Goal: Task Accomplishment & Management: Complete application form

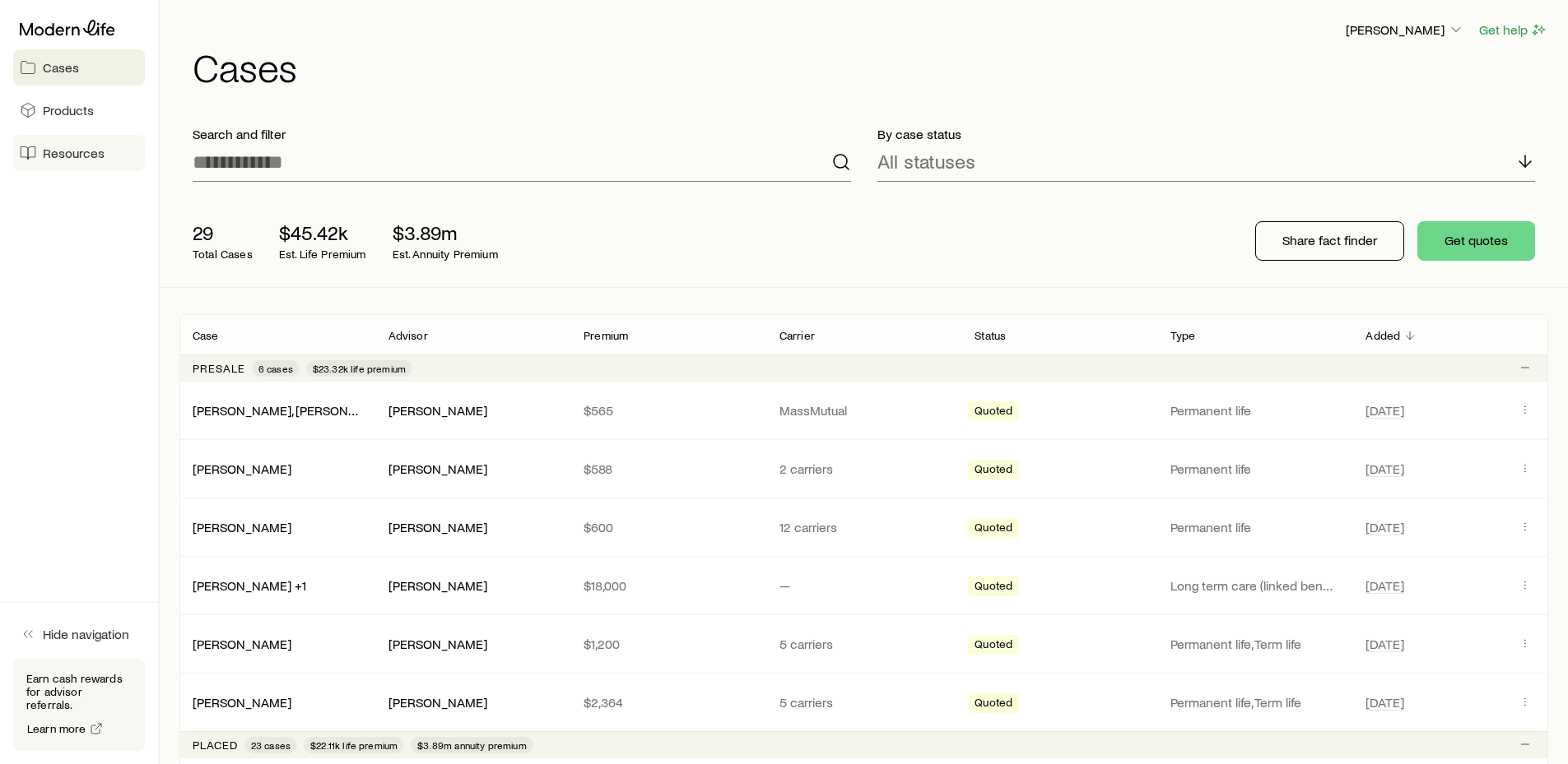
click at [80, 151] on span "Resources" at bounding box center [74, 153] width 62 height 16
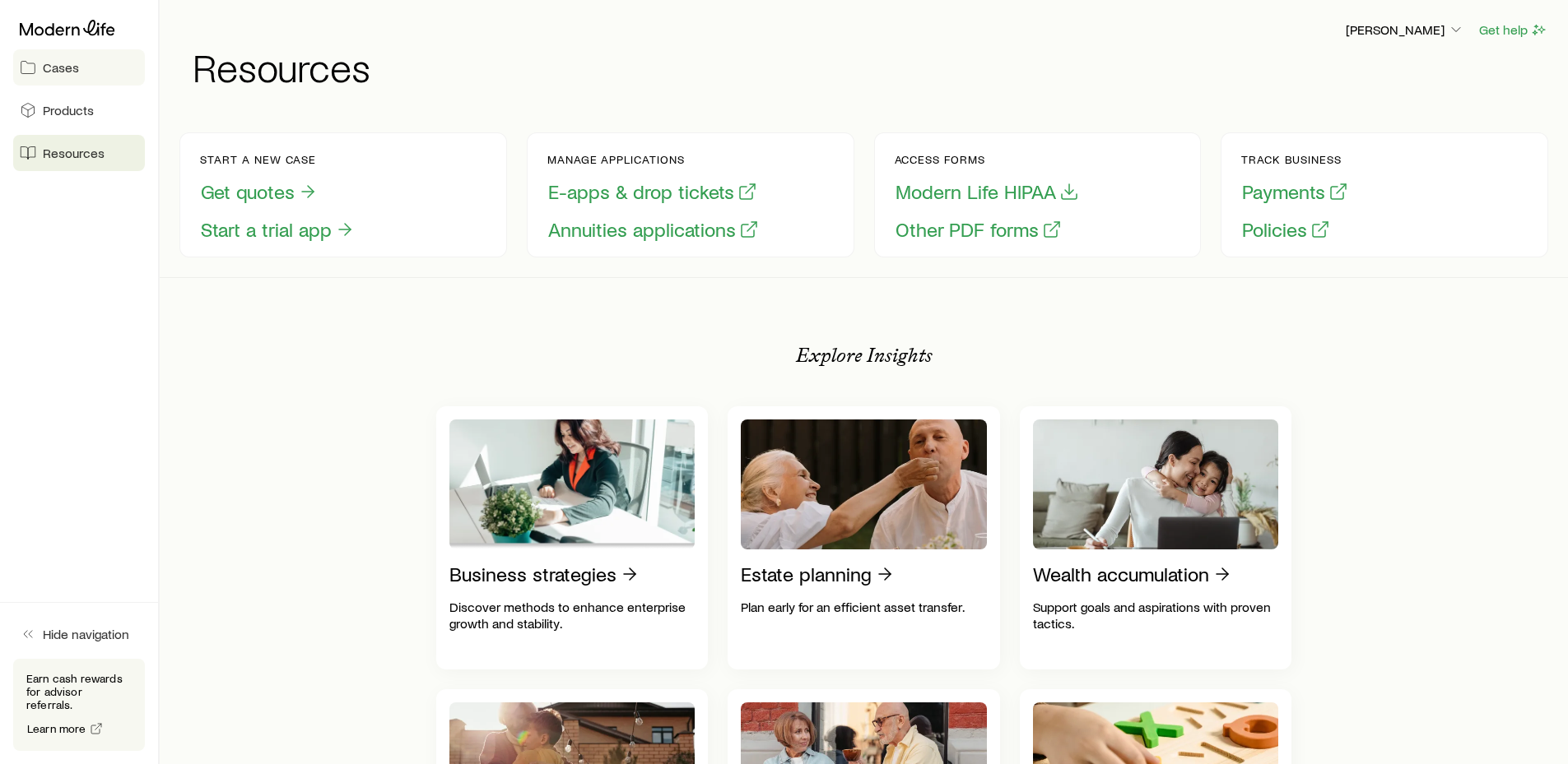
click at [64, 68] on span "Cases" at bounding box center [61, 67] width 36 height 16
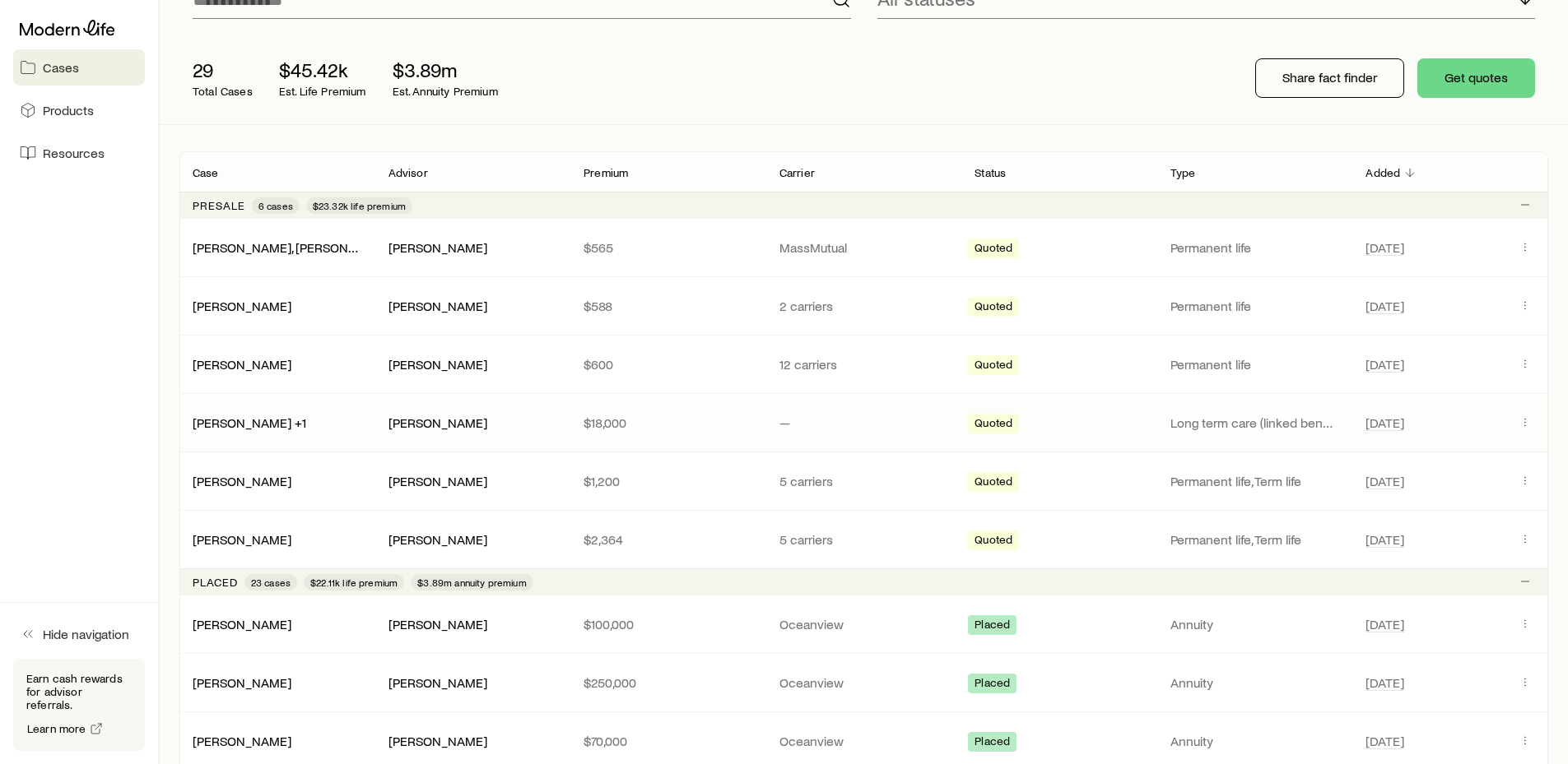
scroll to position [164, 0]
click at [1534, 535] on button "Client cases" at bounding box center [1525, 537] width 20 height 20
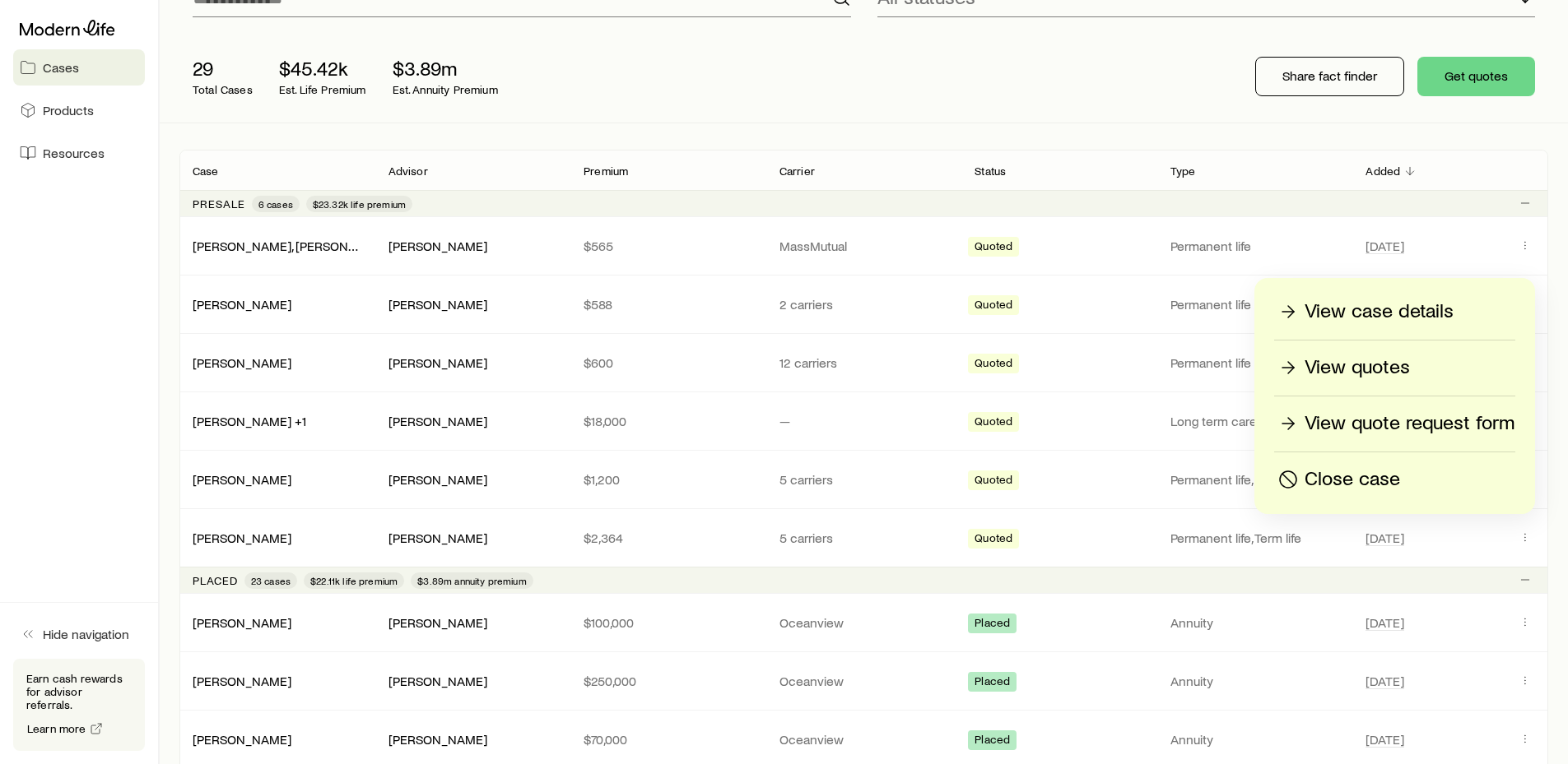
click at [1377, 368] on p "View quotes" at bounding box center [1357, 368] width 105 height 27
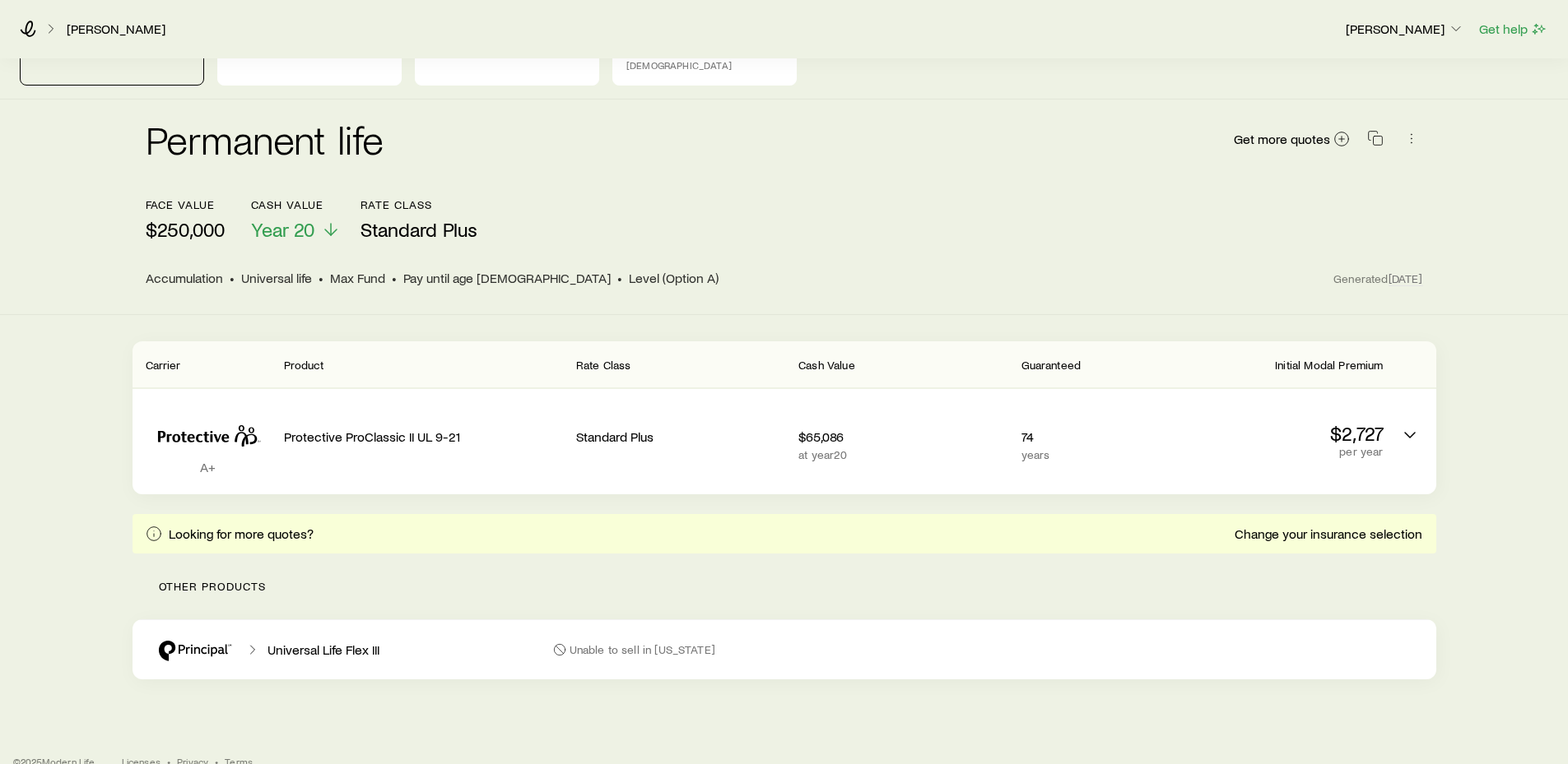
scroll to position [85, 0]
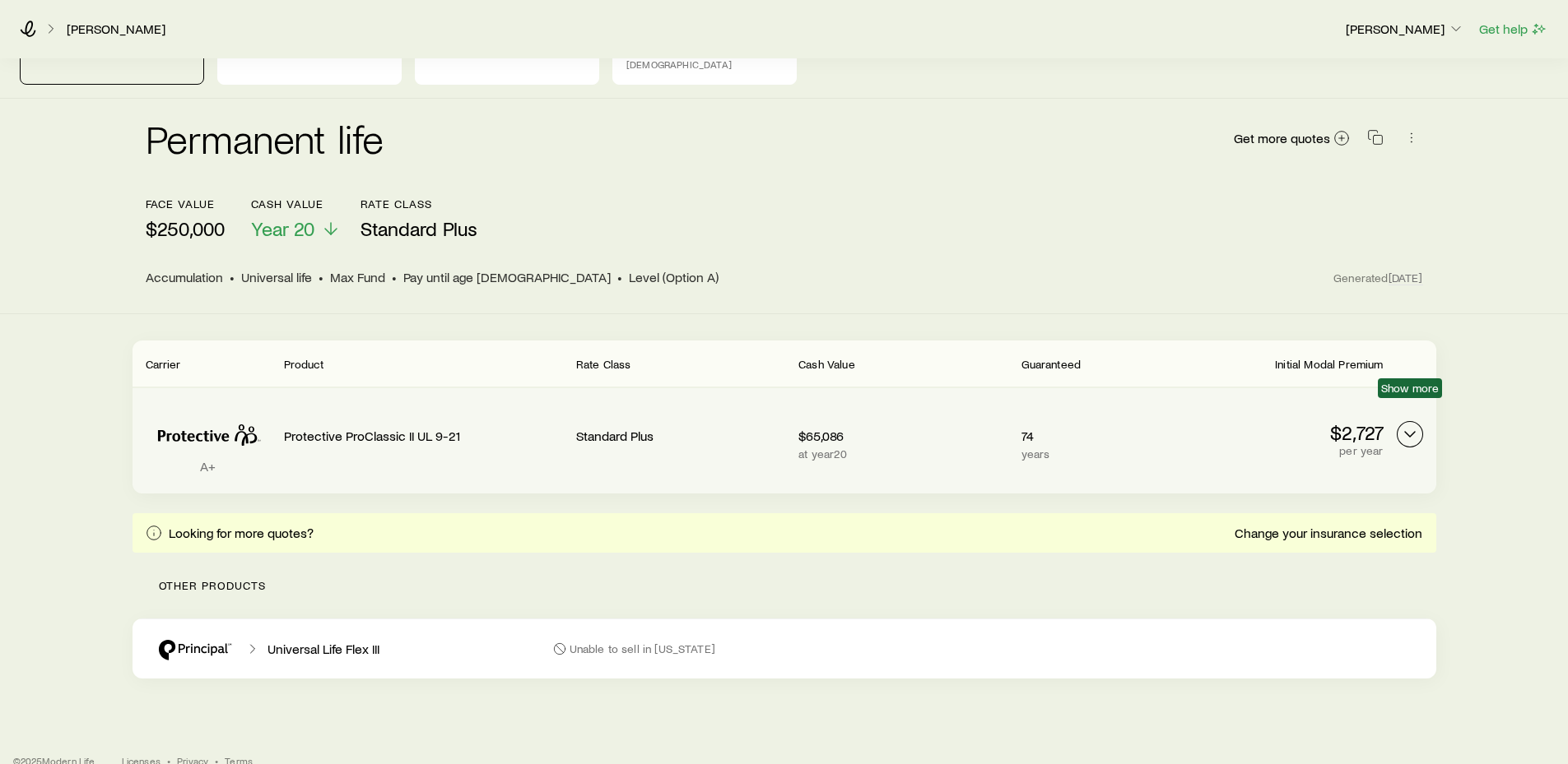
click at [1409, 424] on icon "Permanent quotes" at bounding box center [1409, 434] width 20 height 20
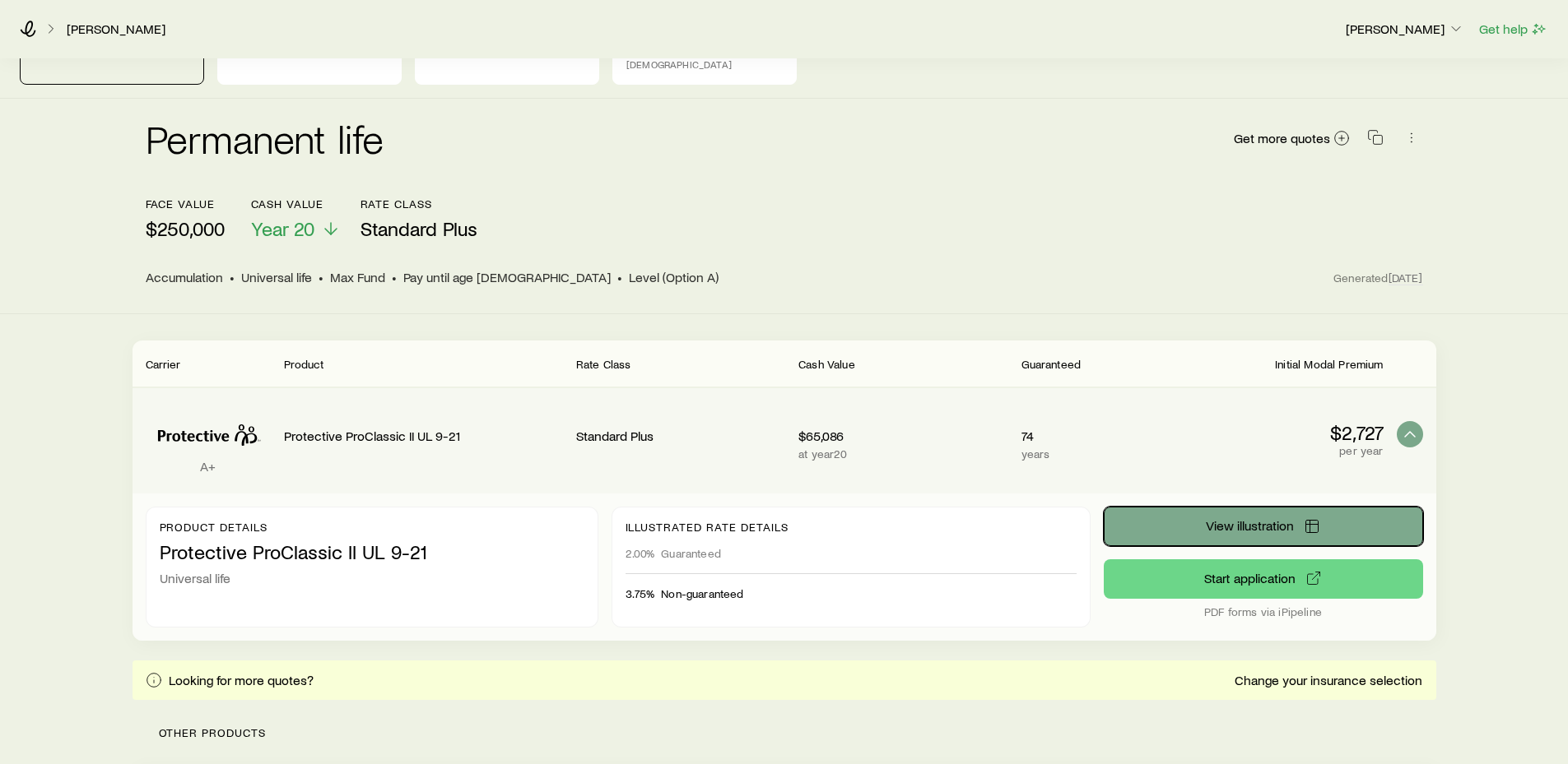
click at [1268, 519] on span "View illustration" at bounding box center [1250, 525] width 88 height 13
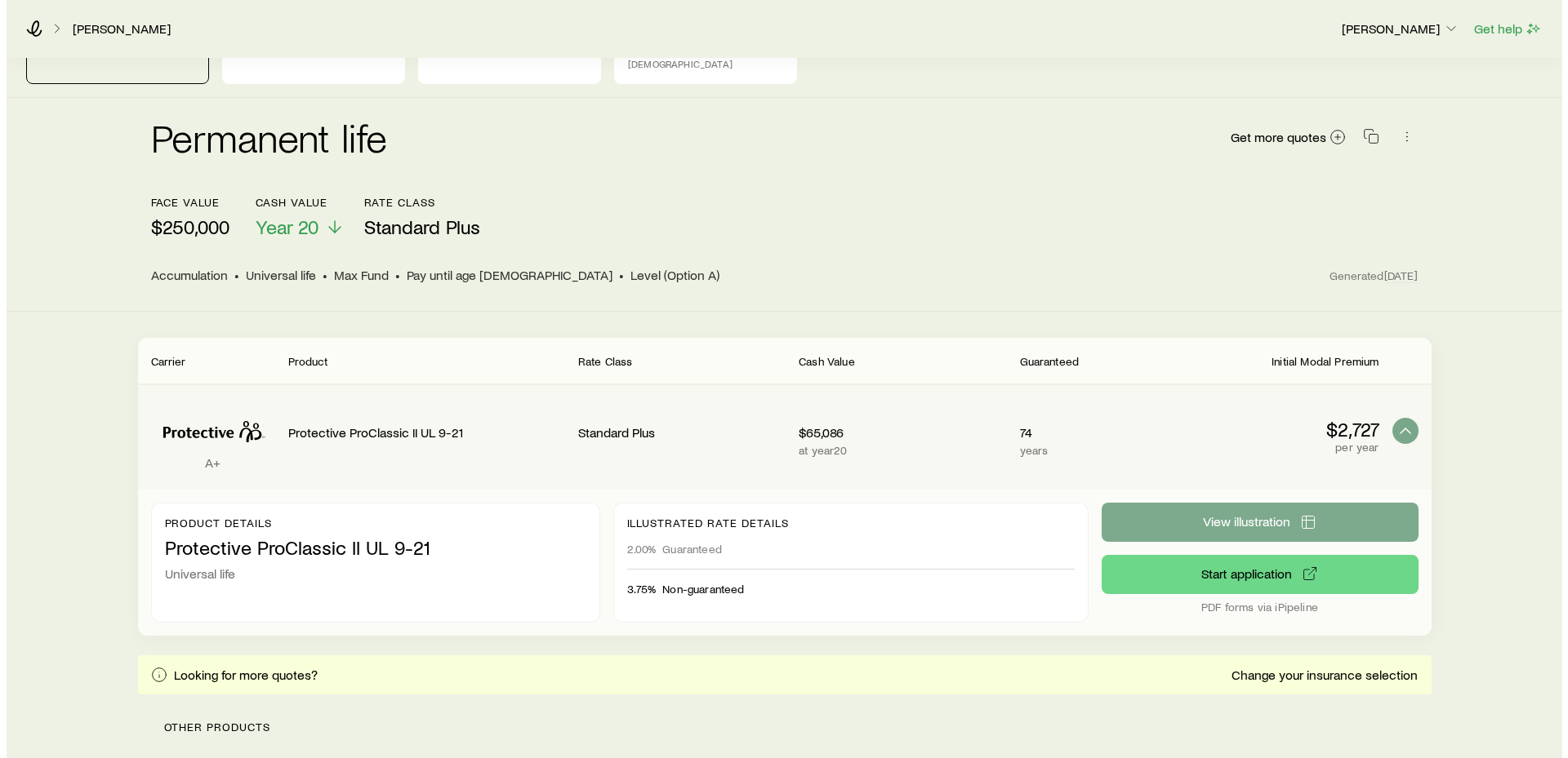
scroll to position [0, 0]
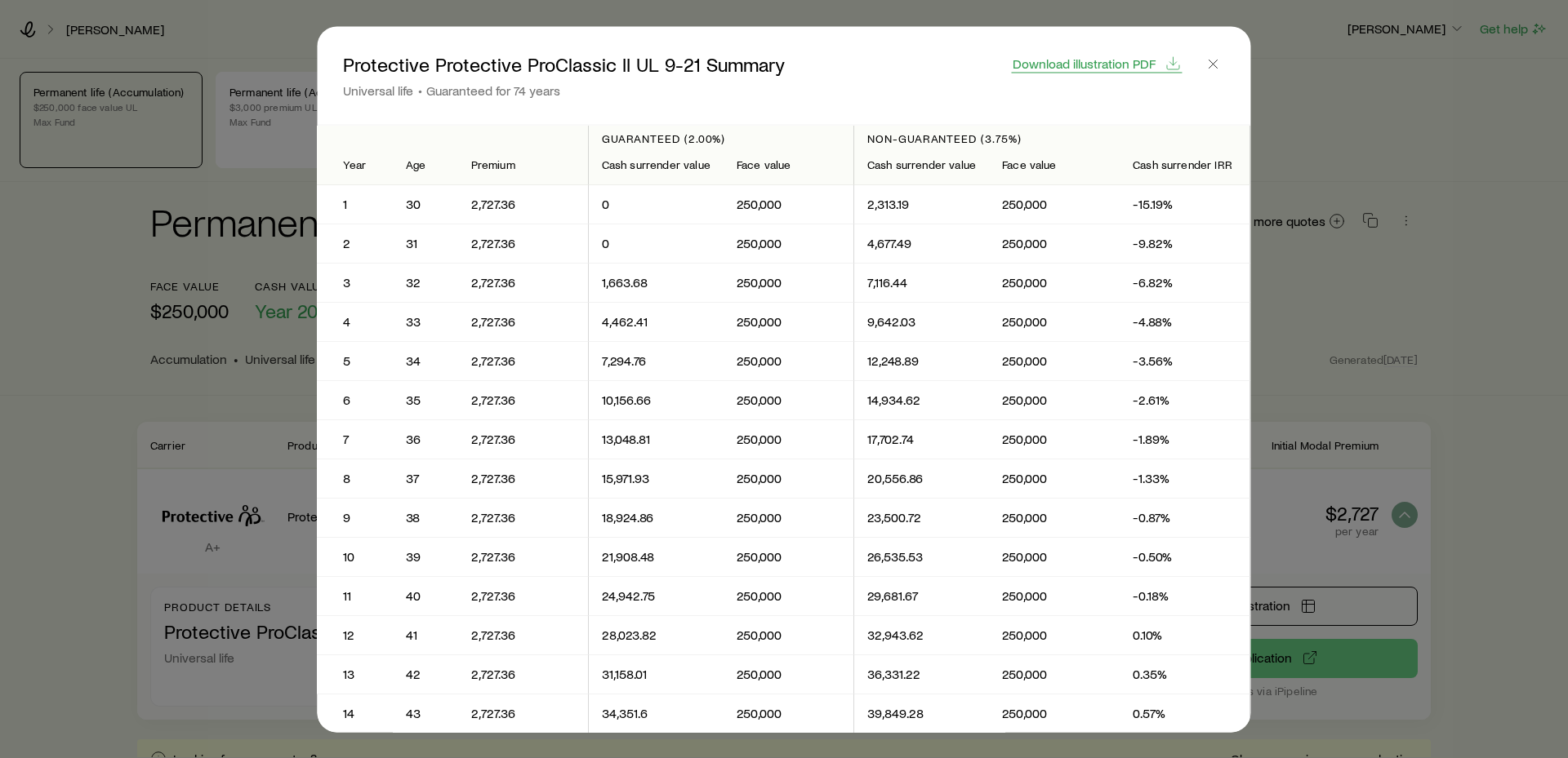
click at [1115, 63] on span "Download illustration PDF" at bounding box center [1084, 63] width 143 height 13
click at [1212, 54] on button "button" at bounding box center [1213, 63] width 23 height 23
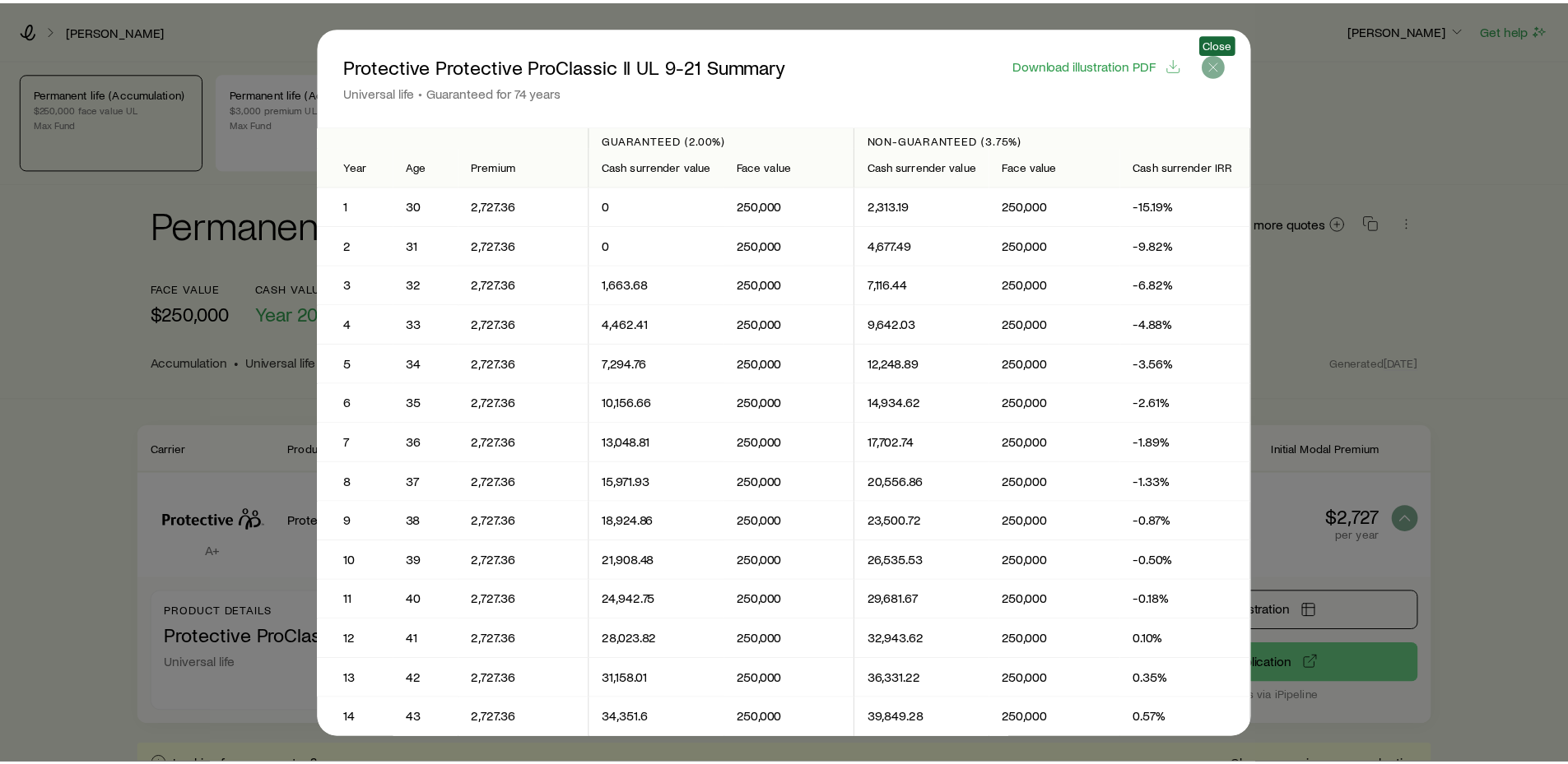
scroll to position [85, 0]
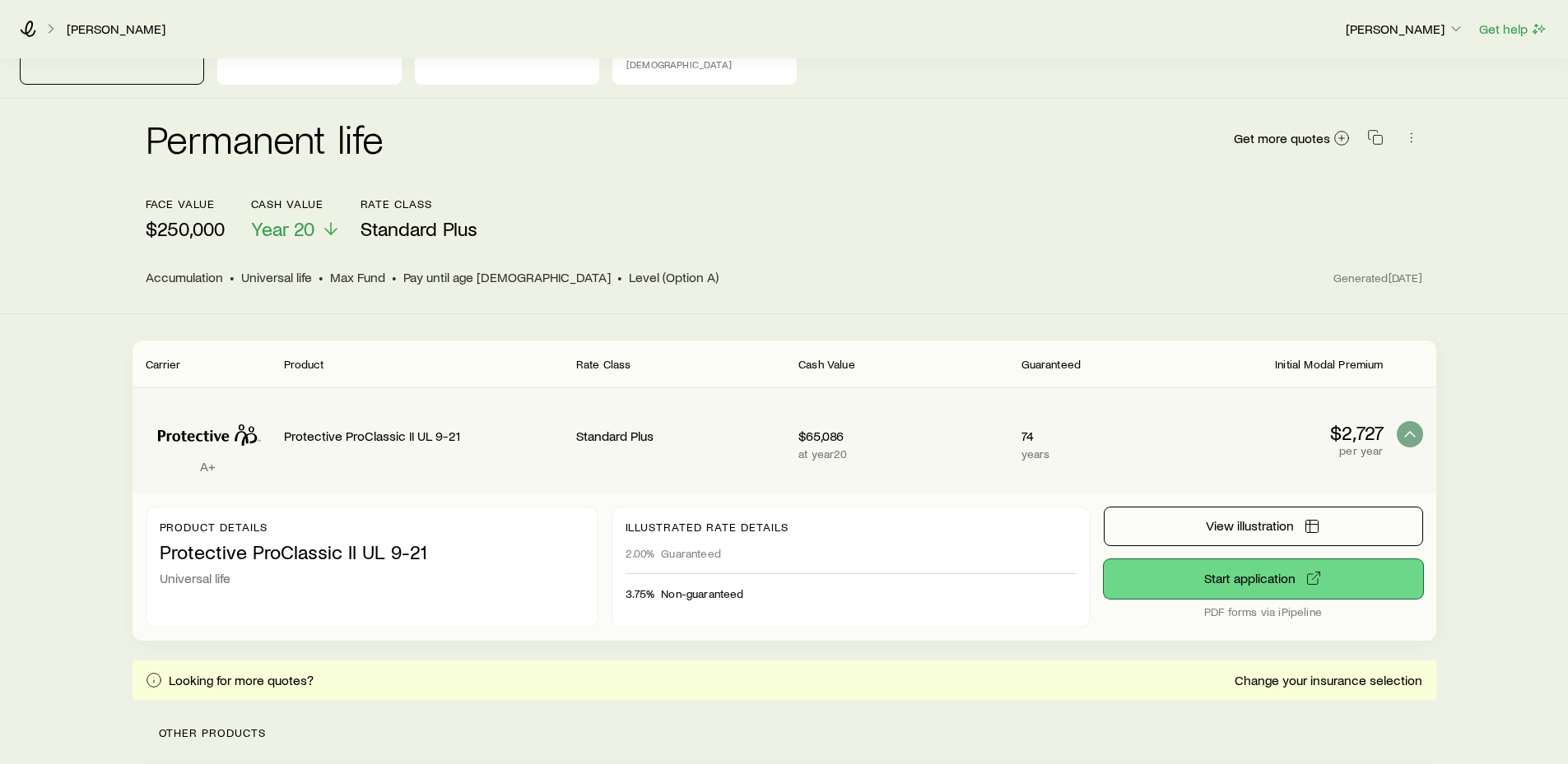
click at [1273, 560] on link "Start application" at bounding box center [1263, 579] width 319 height 39
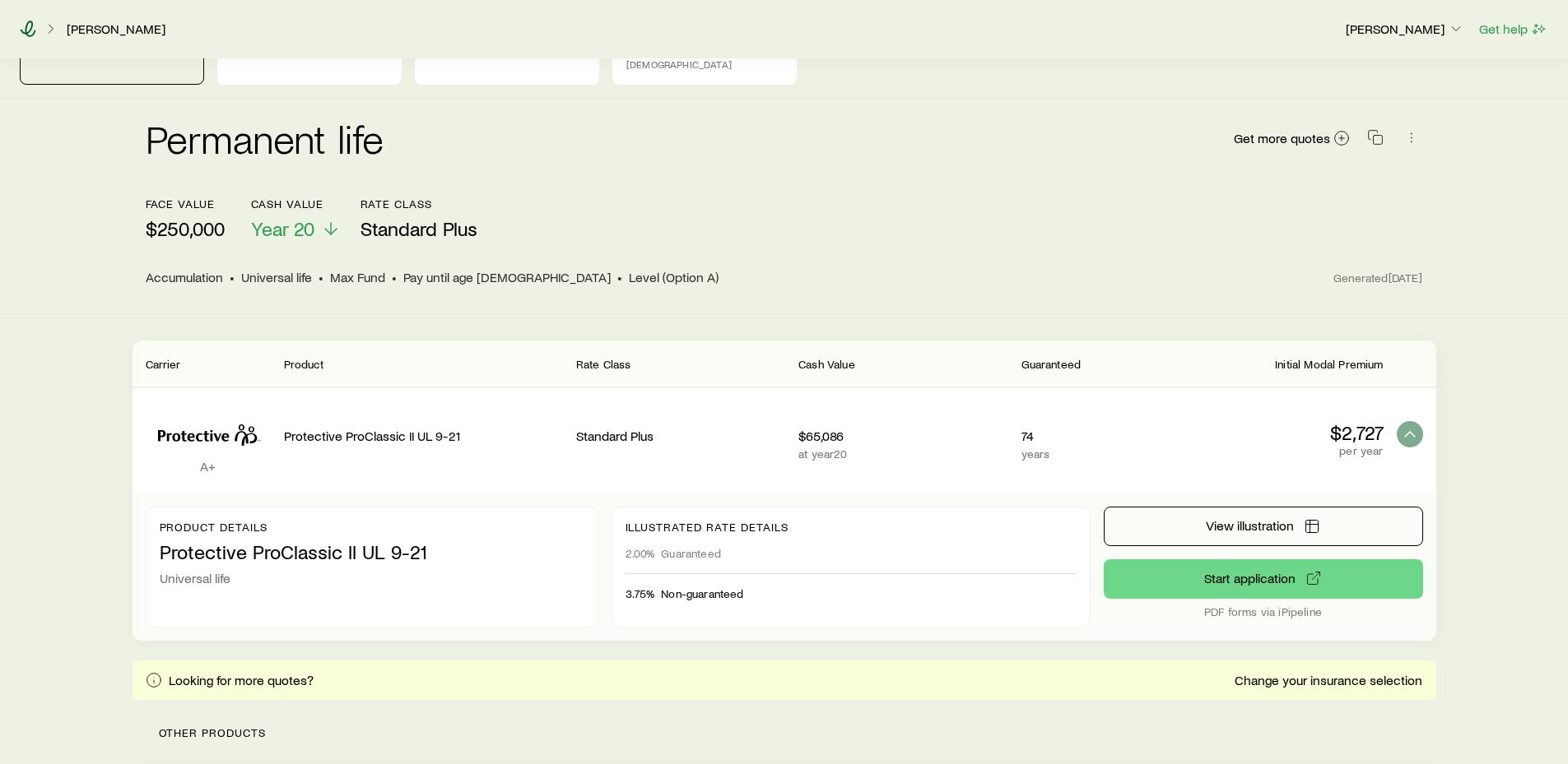
click at [35, 28] on icon at bounding box center [28, 29] width 16 height 16
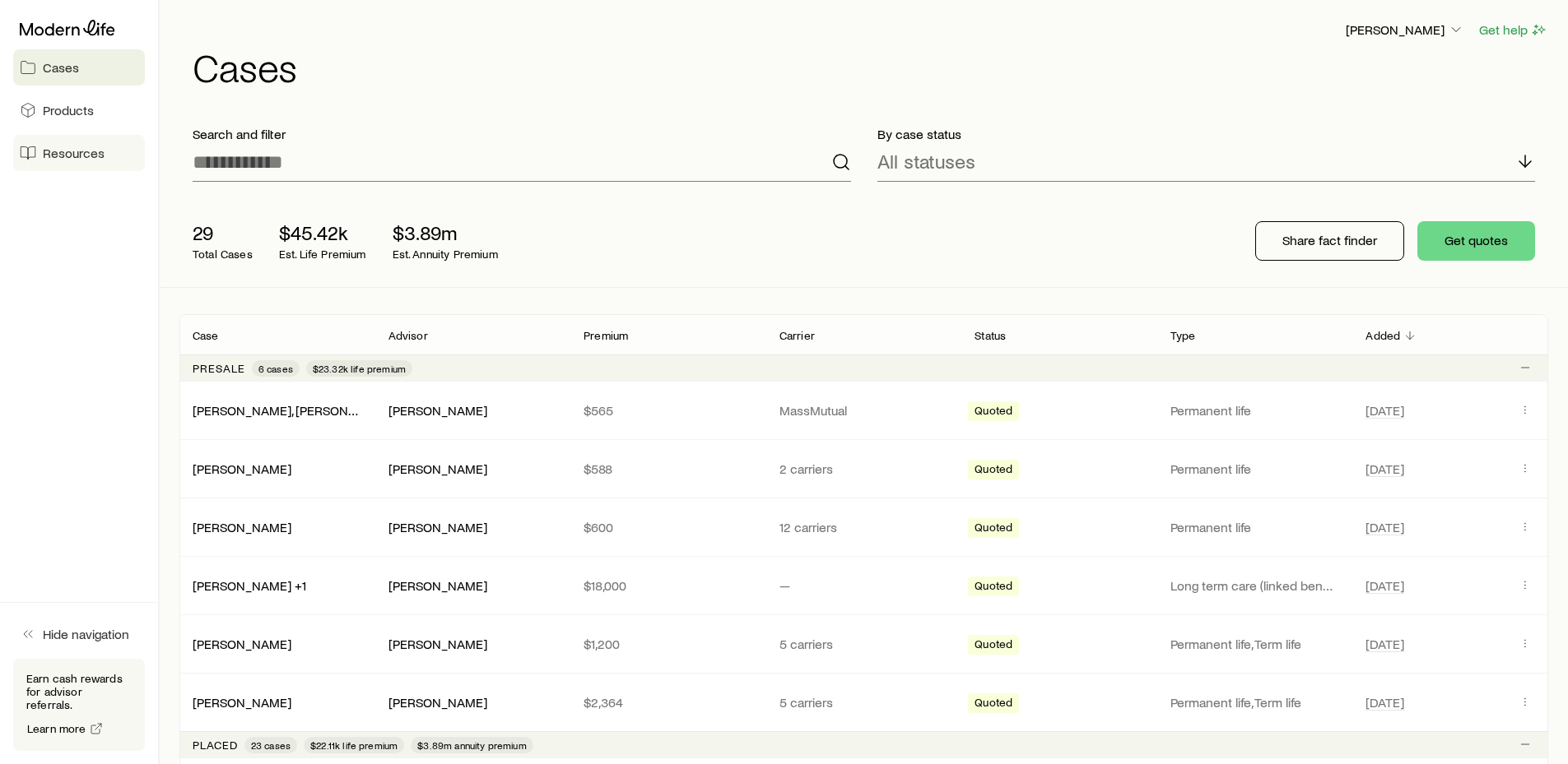
click at [86, 153] on span "Resources" at bounding box center [74, 153] width 62 height 16
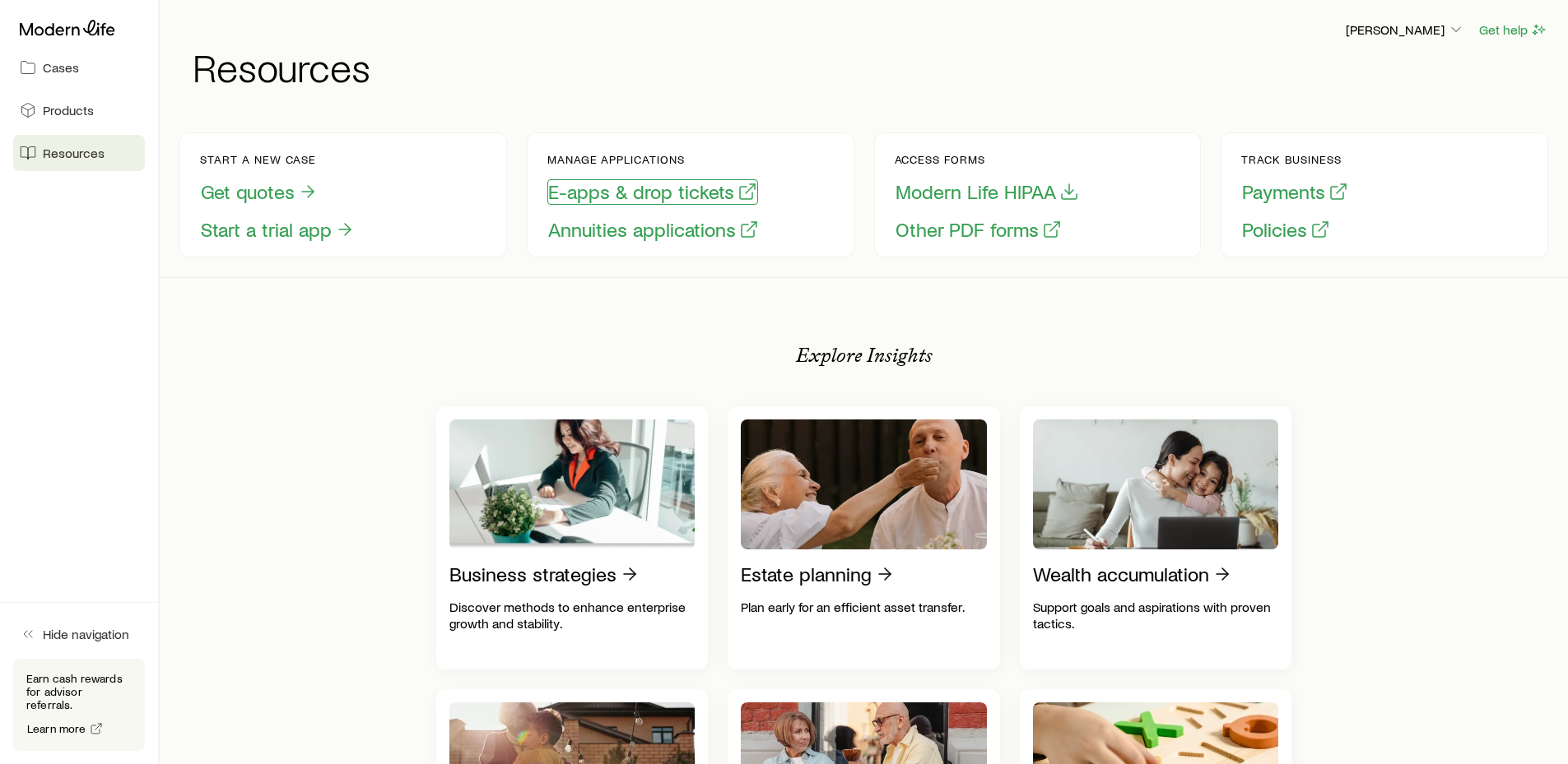
click at [705, 196] on button "E-apps & drop tickets" at bounding box center [653, 192] width 210 height 26
click at [71, 66] on span "Cases" at bounding box center [61, 67] width 36 height 16
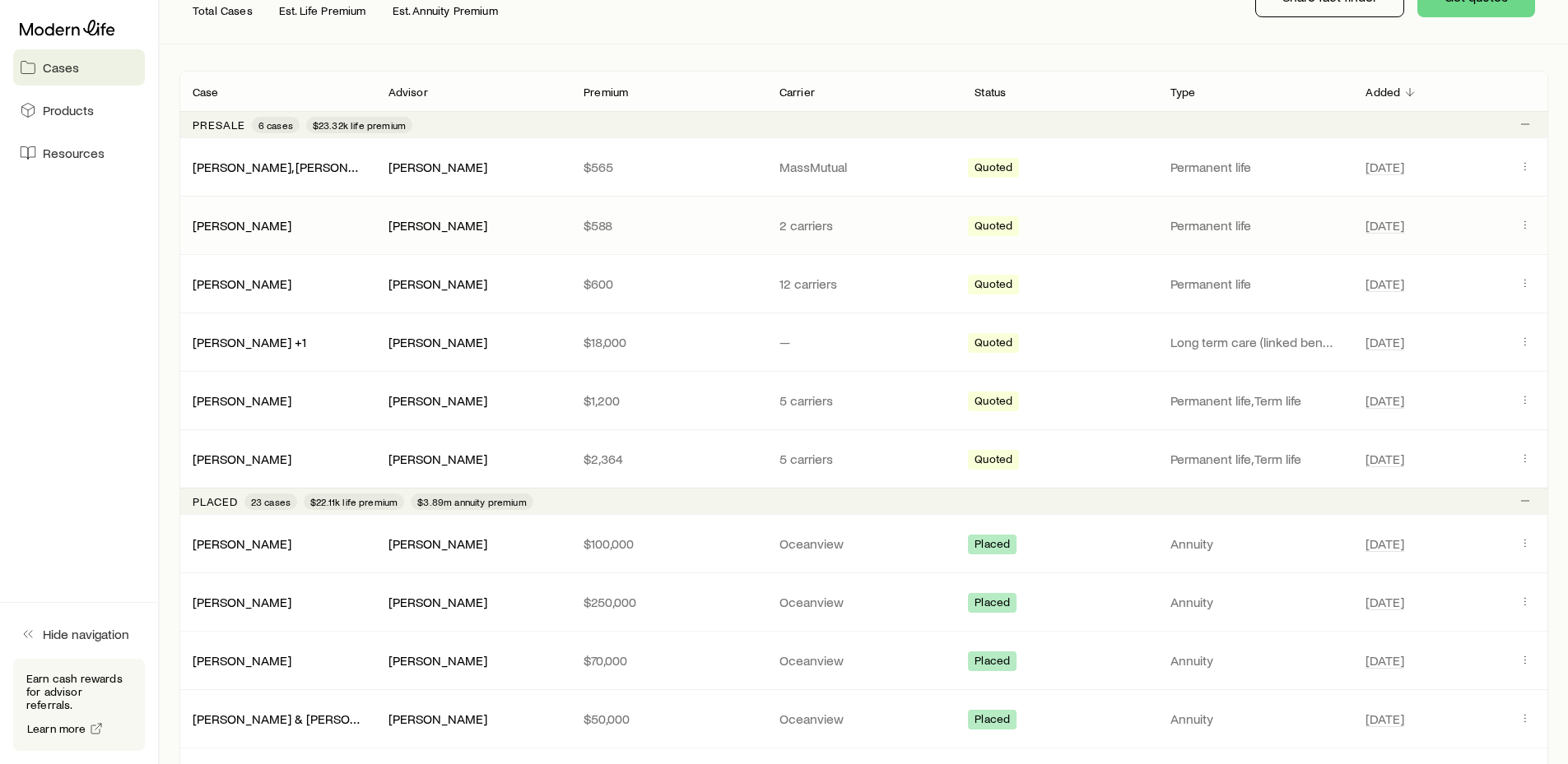
scroll to position [246, 0]
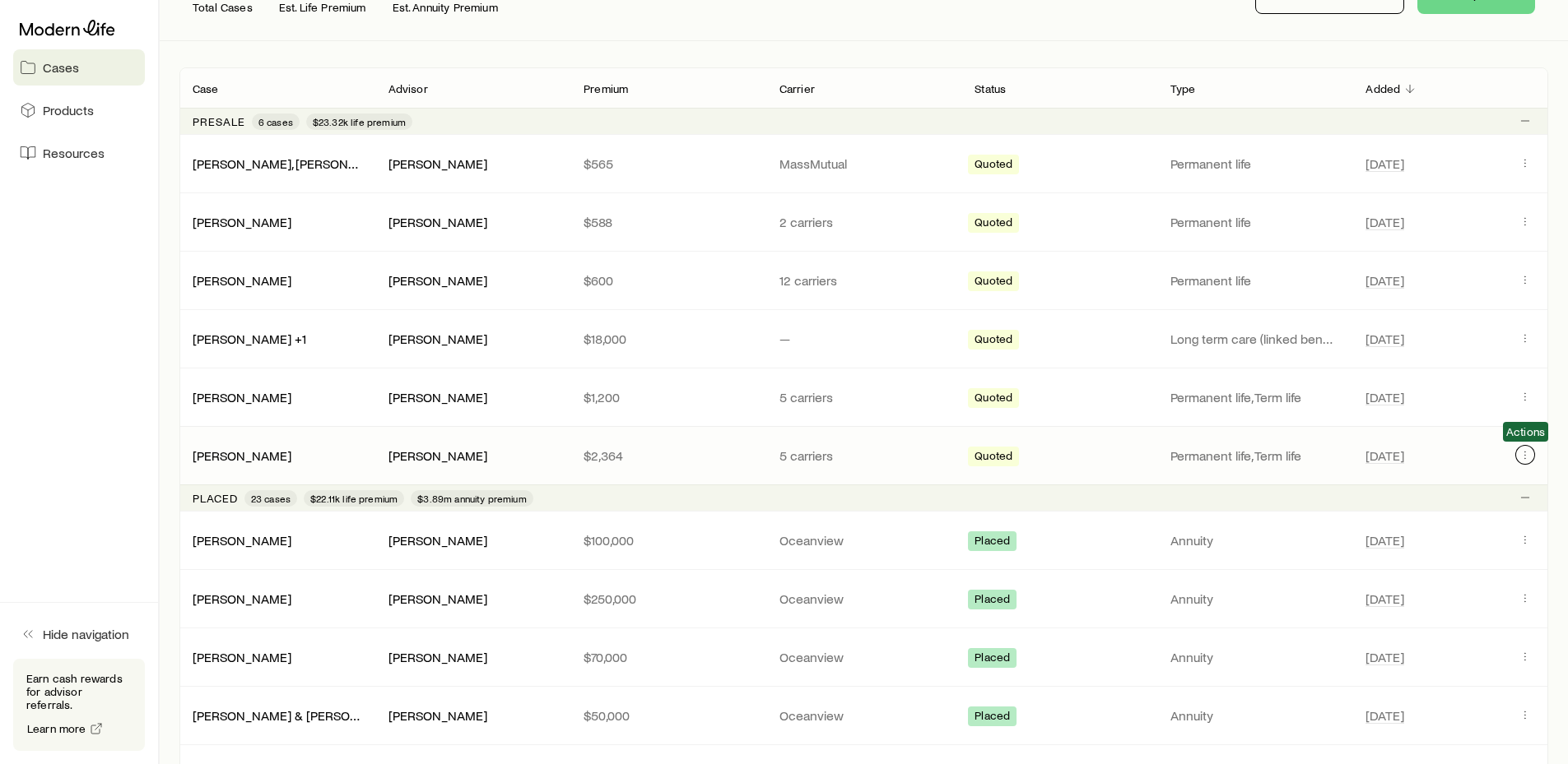
click at [1526, 454] on icon "Client cases" at bounding box center [1525, 455] width 13 height 13
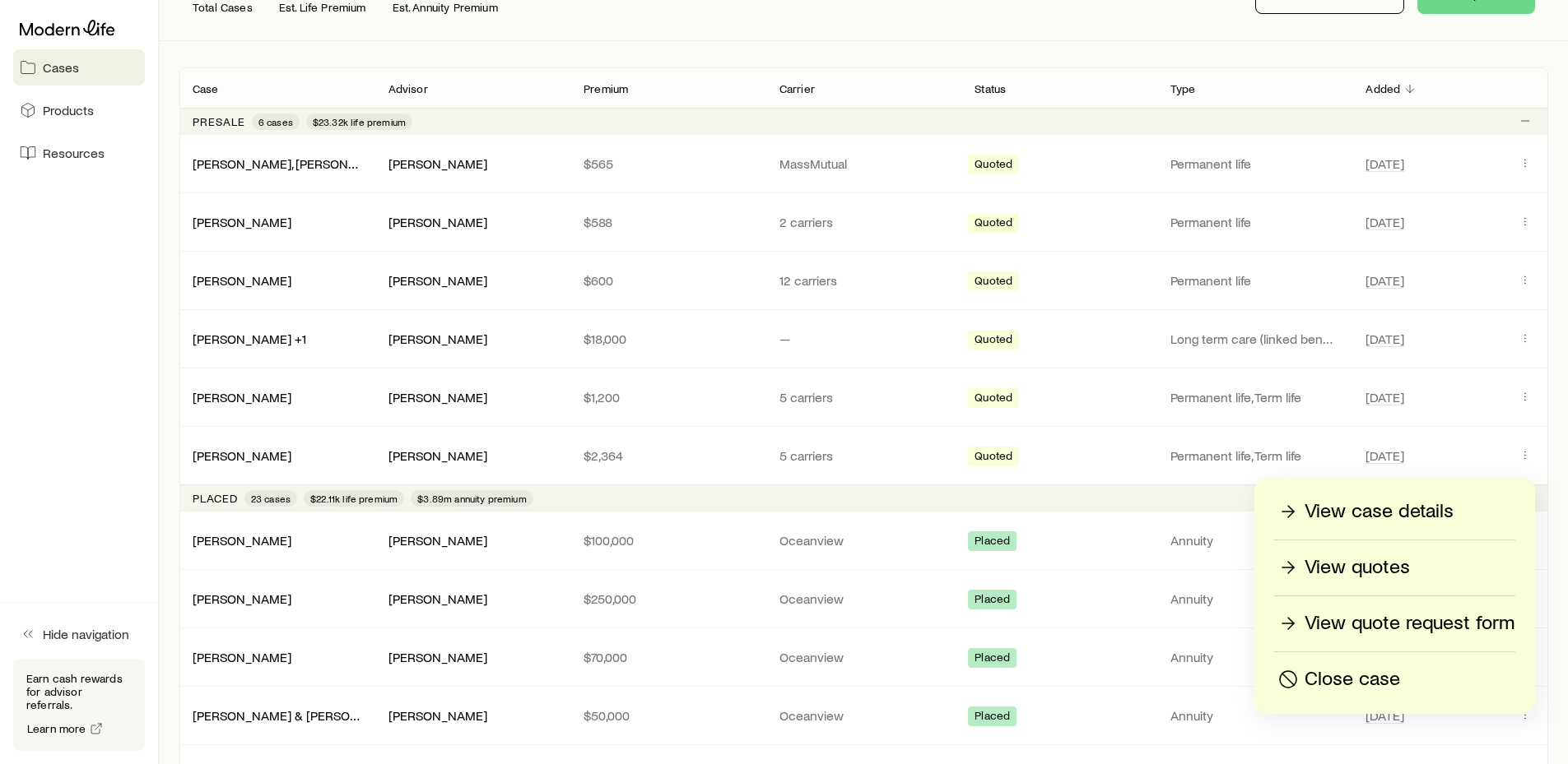
click at [1415, 509] on p "View case details" at bounding box center [1379, 512] width 149 height 27
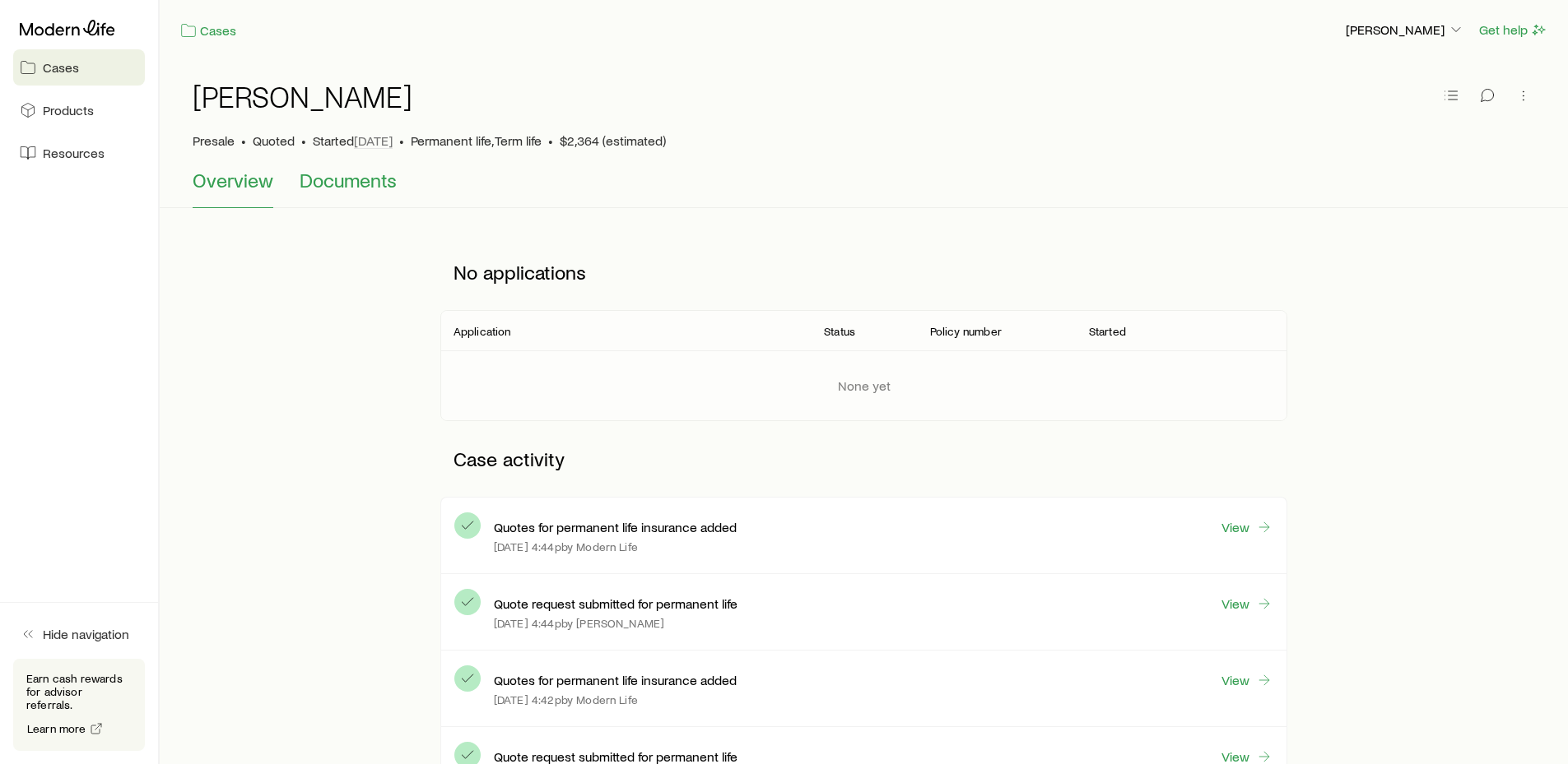
click at [349, 180] on span "Documents" at bounding box center [349, 180] width 97 height 23
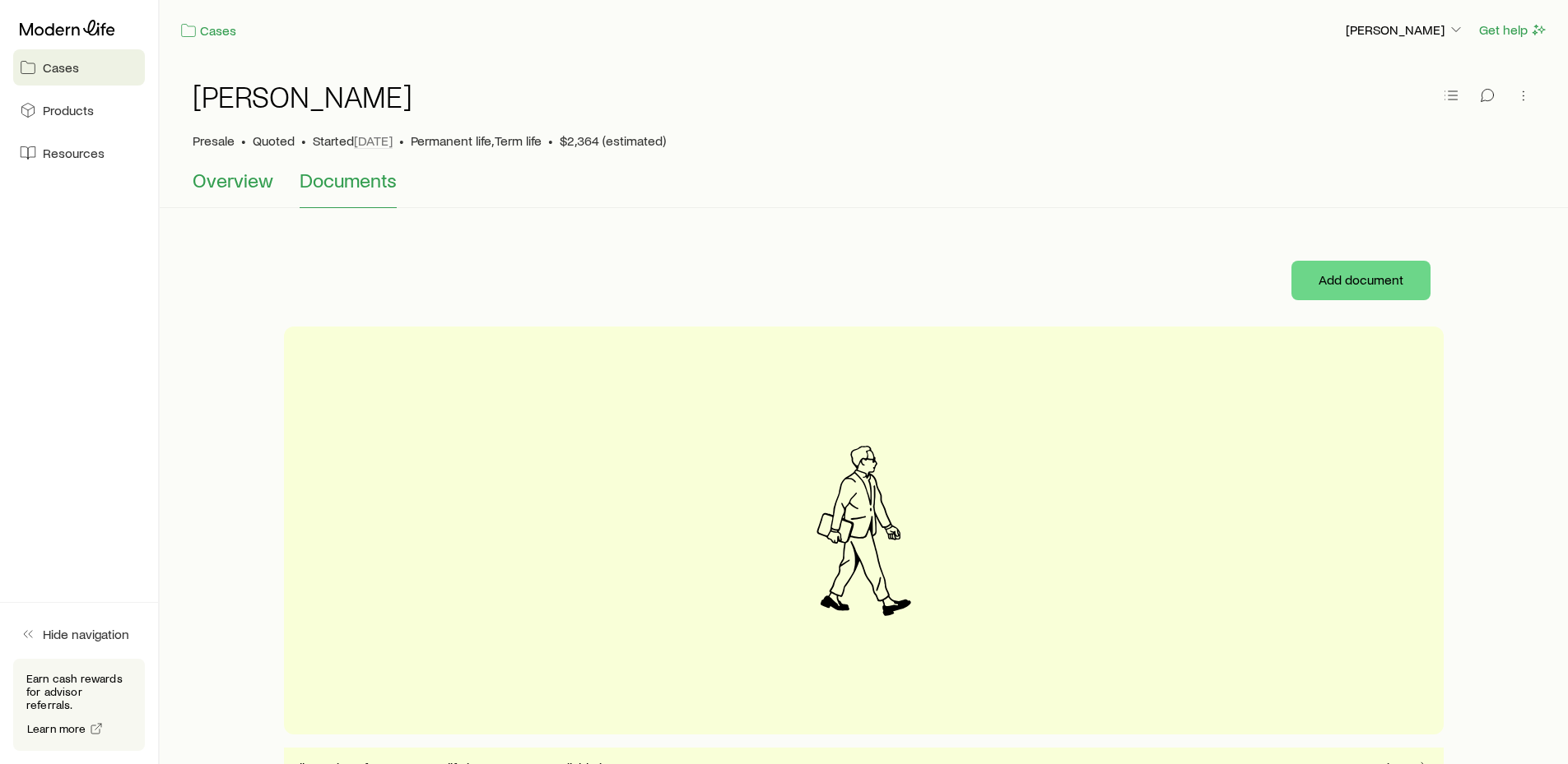
click at [235, 182] on span "Overview" at bounding box center [233, 180] width 80 height 23
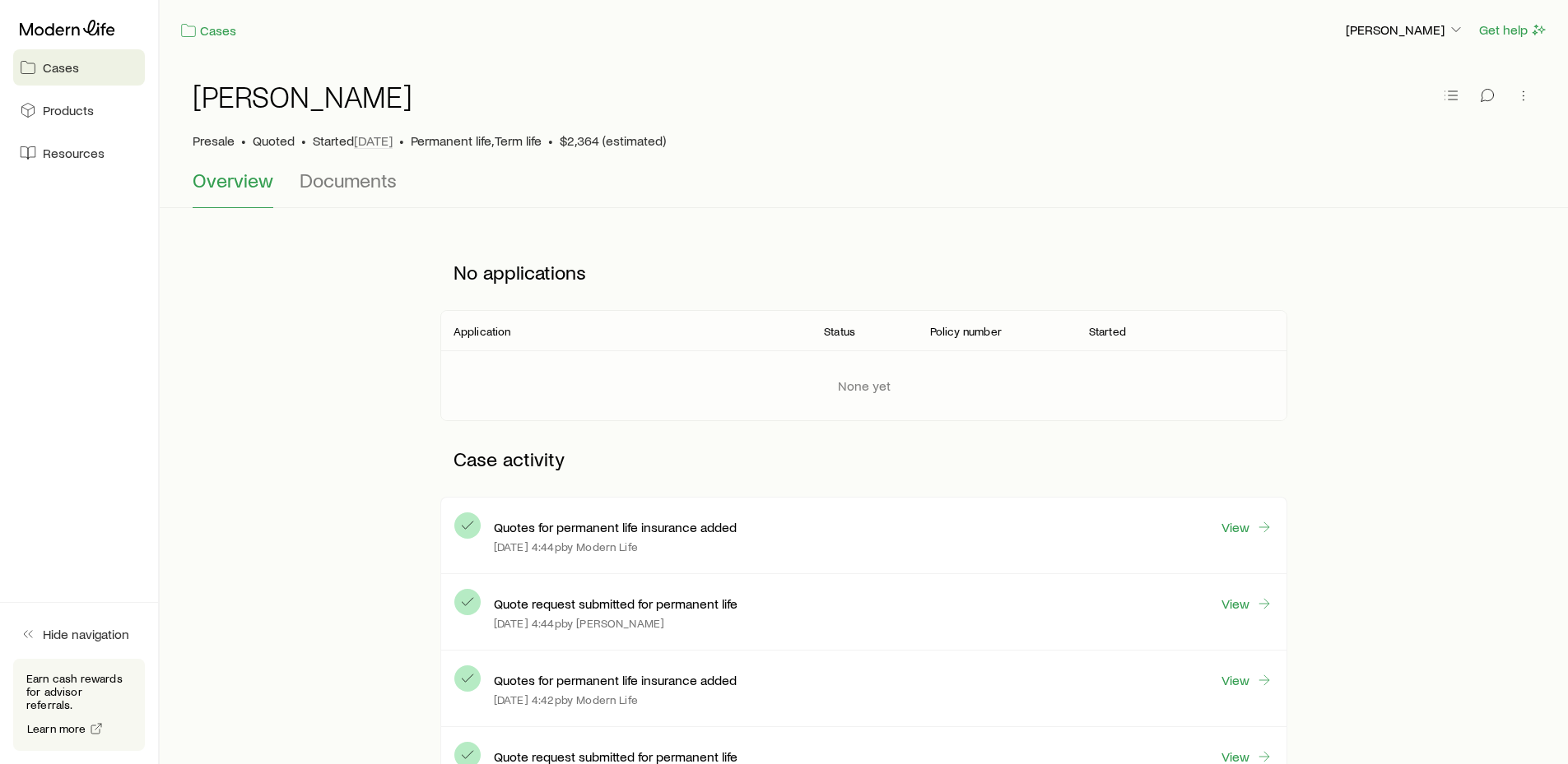
click at [75, 75] on link "Cases" at bounding box center [79, 68] width 132 height 36
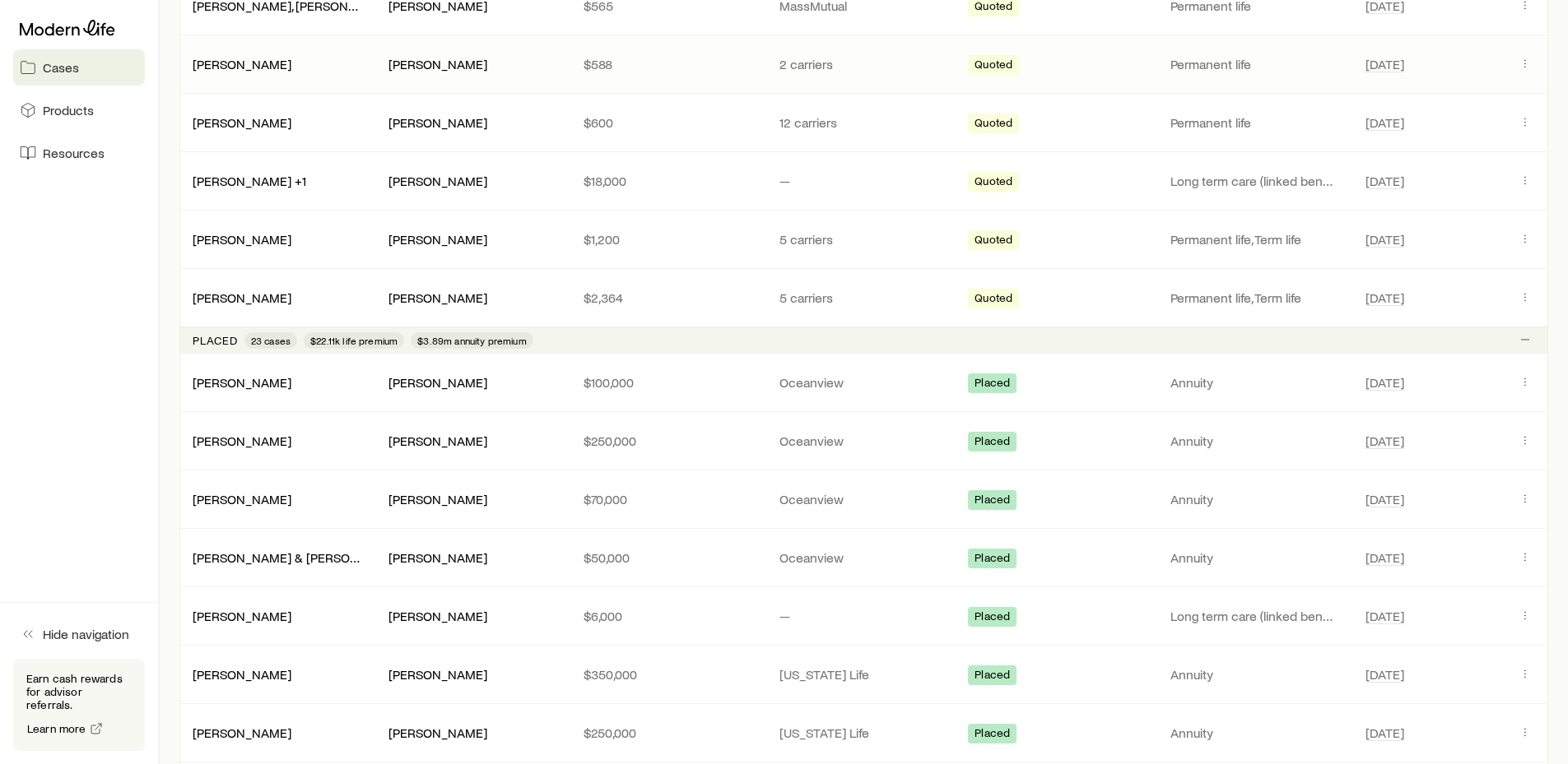
scroll to position [412, 0]
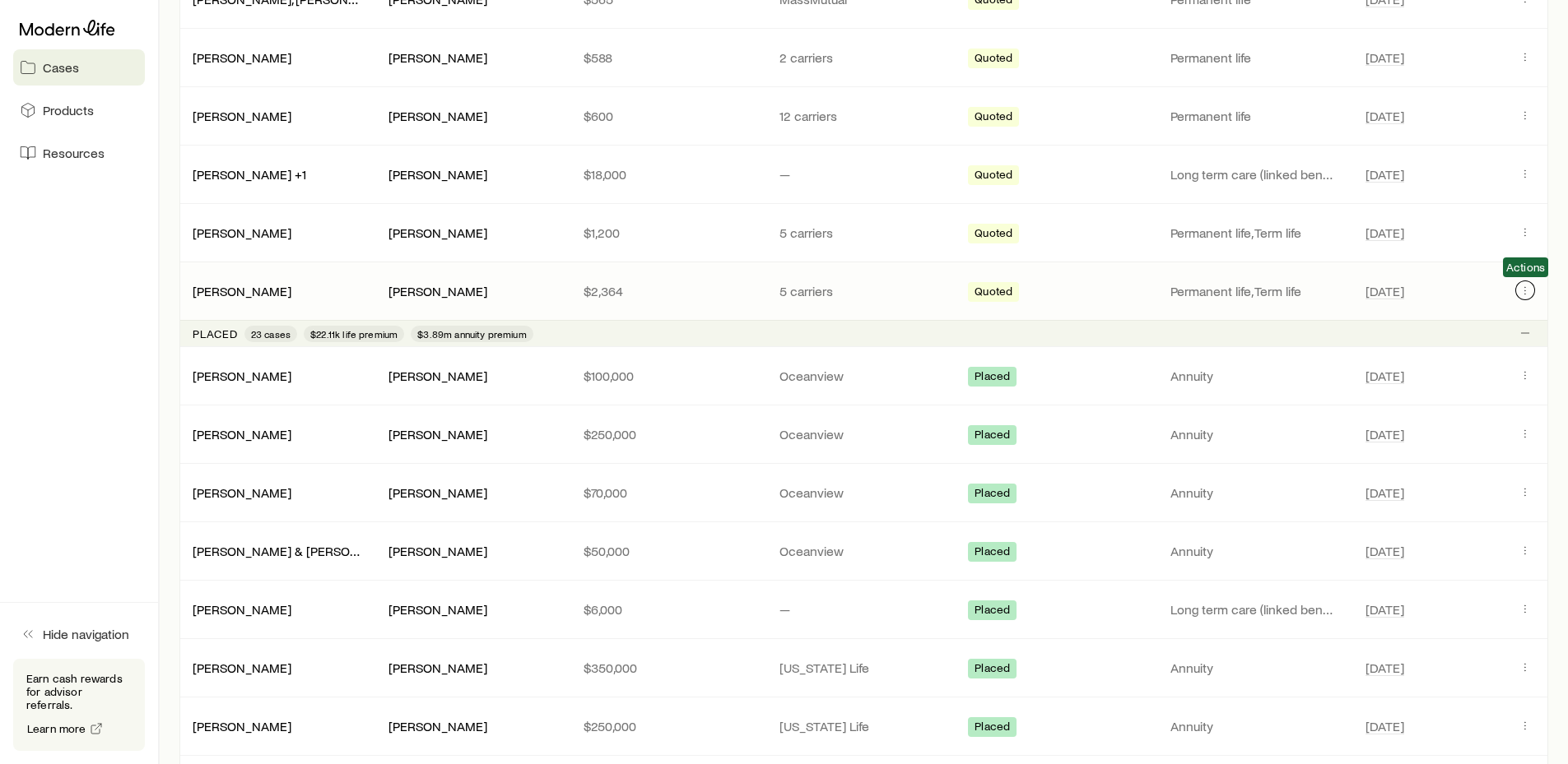
click at [1520, 290] on icon "Client cases" at bounding box center [1525, 290] width 13 height 13
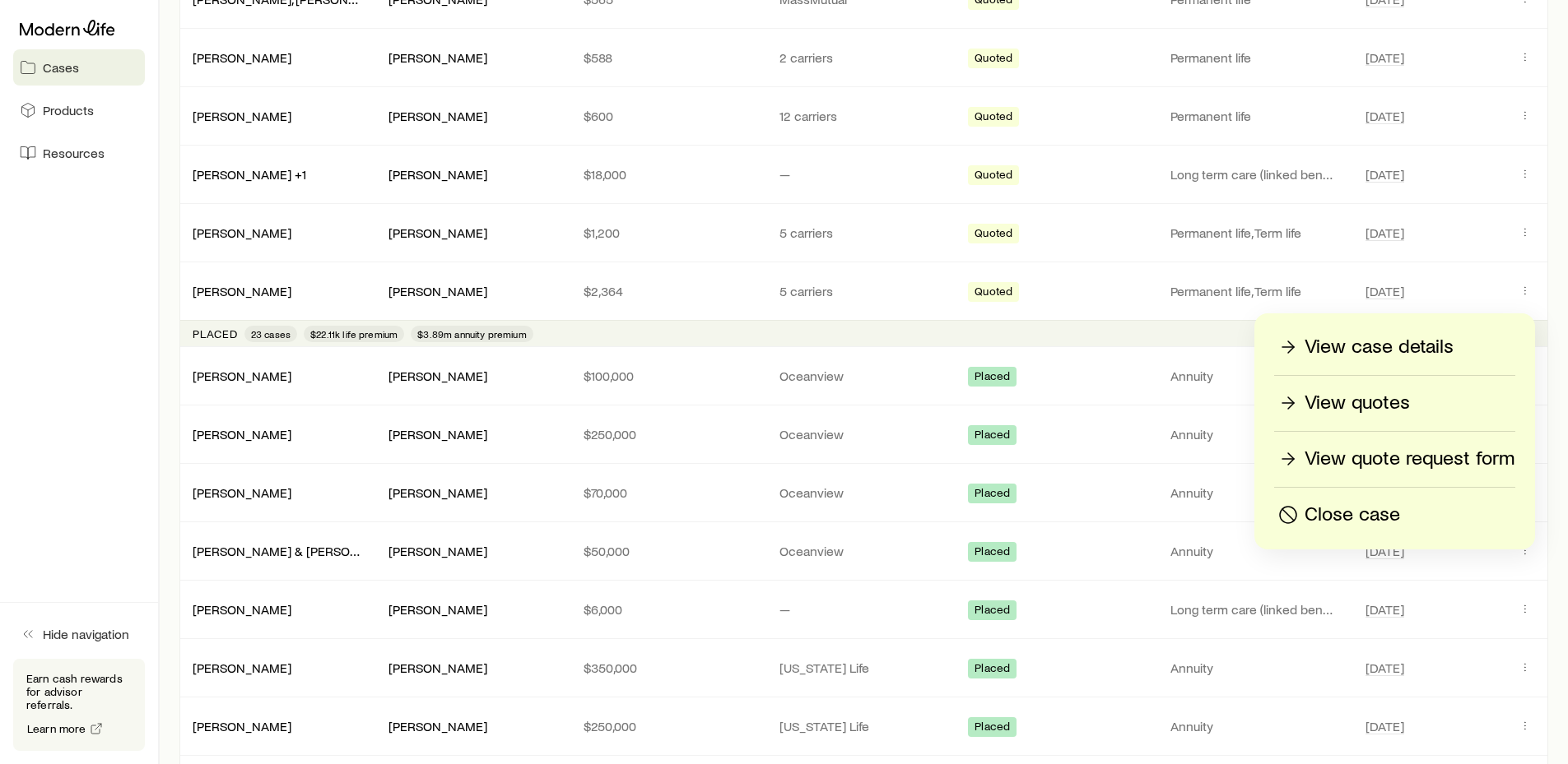
click at [1391, 400] on p "View quotes" at bounding box center [1357, 403] width 105 height 27
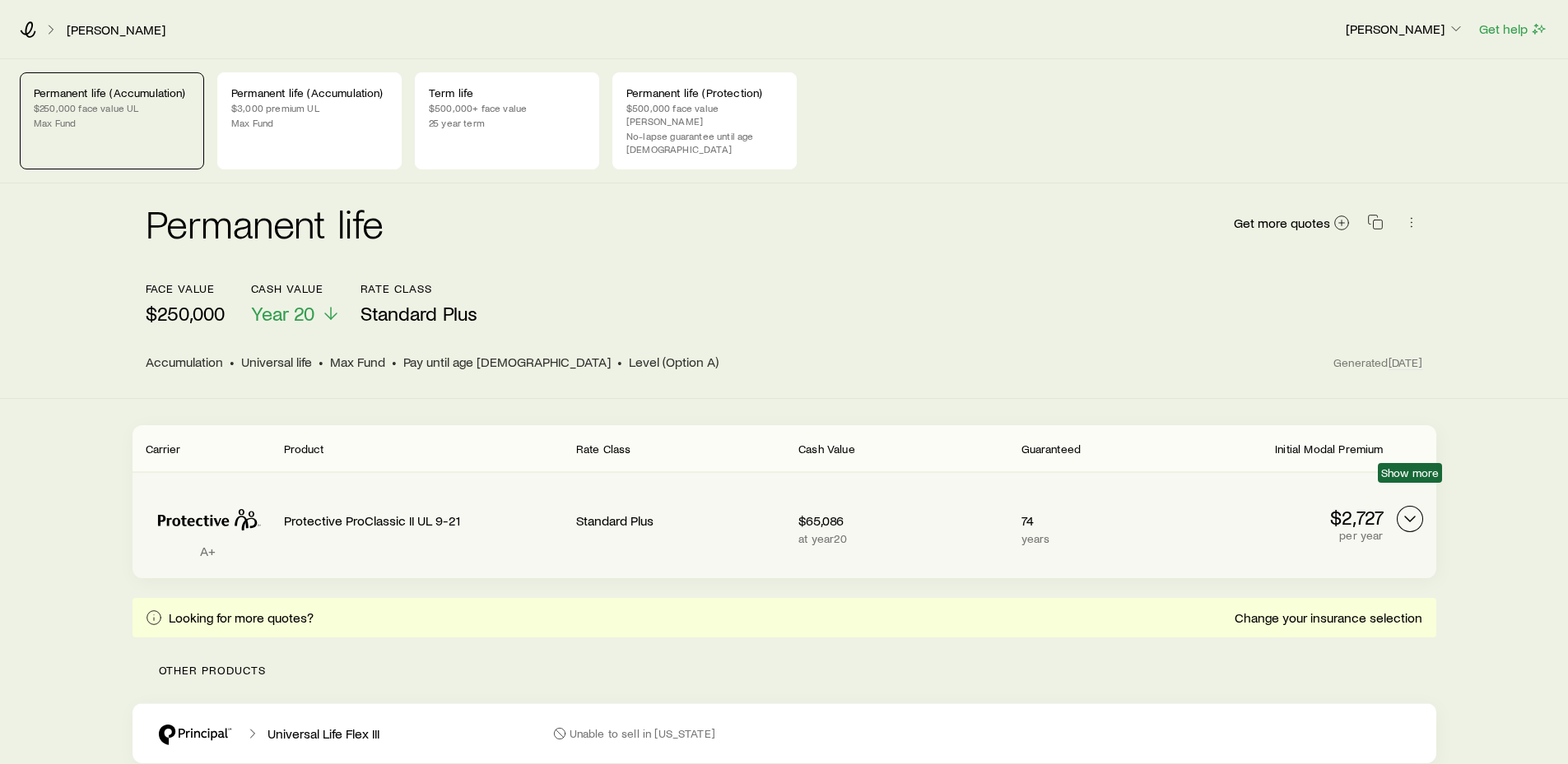
click at [1415, 509] on icon "Permanent quotes" at bounding box center [1409, 519] width 20 height 20
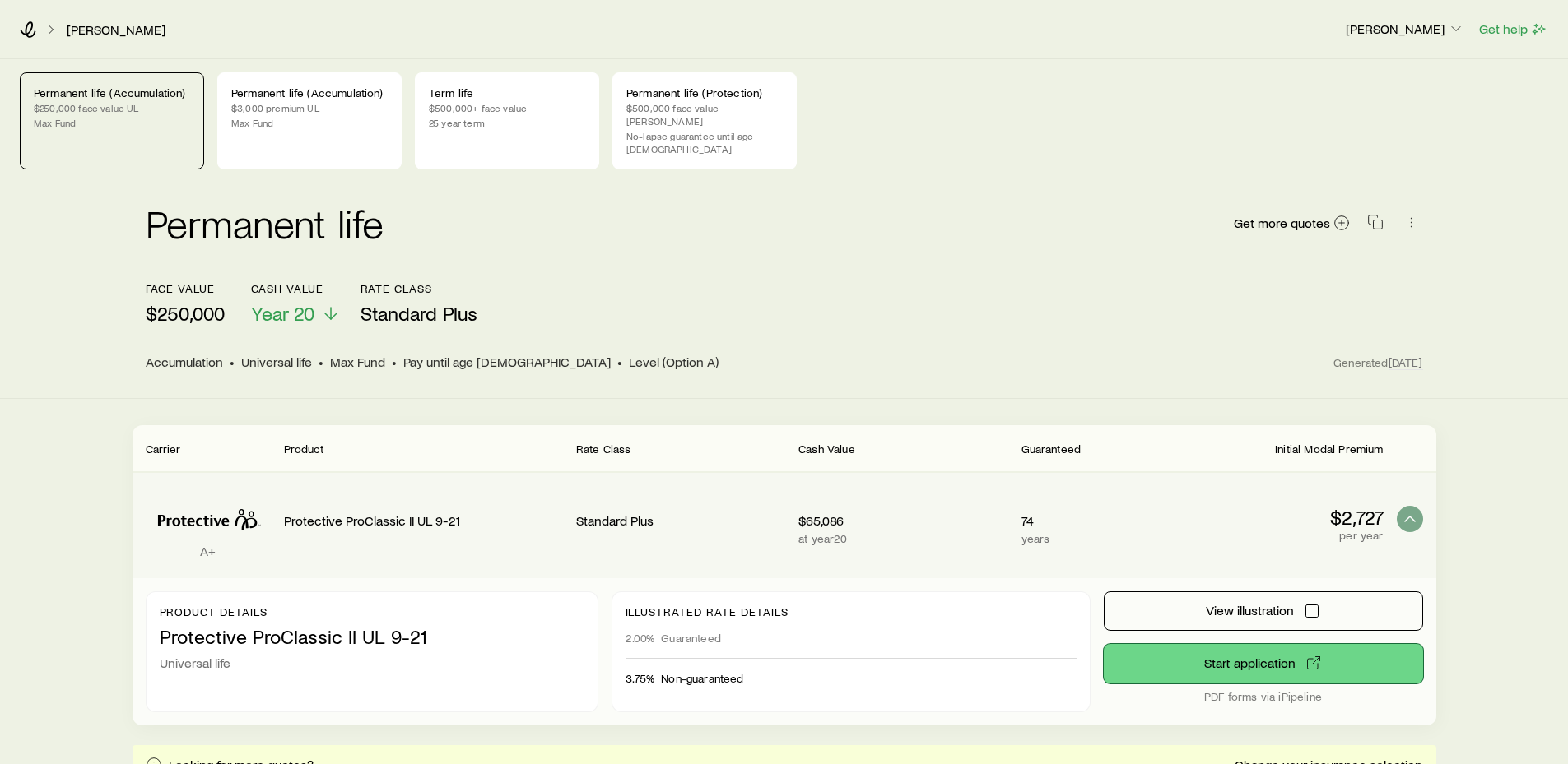
click at [1302, 644] on link "Start application" at bounding box center [1263, 663] width 319 height 39
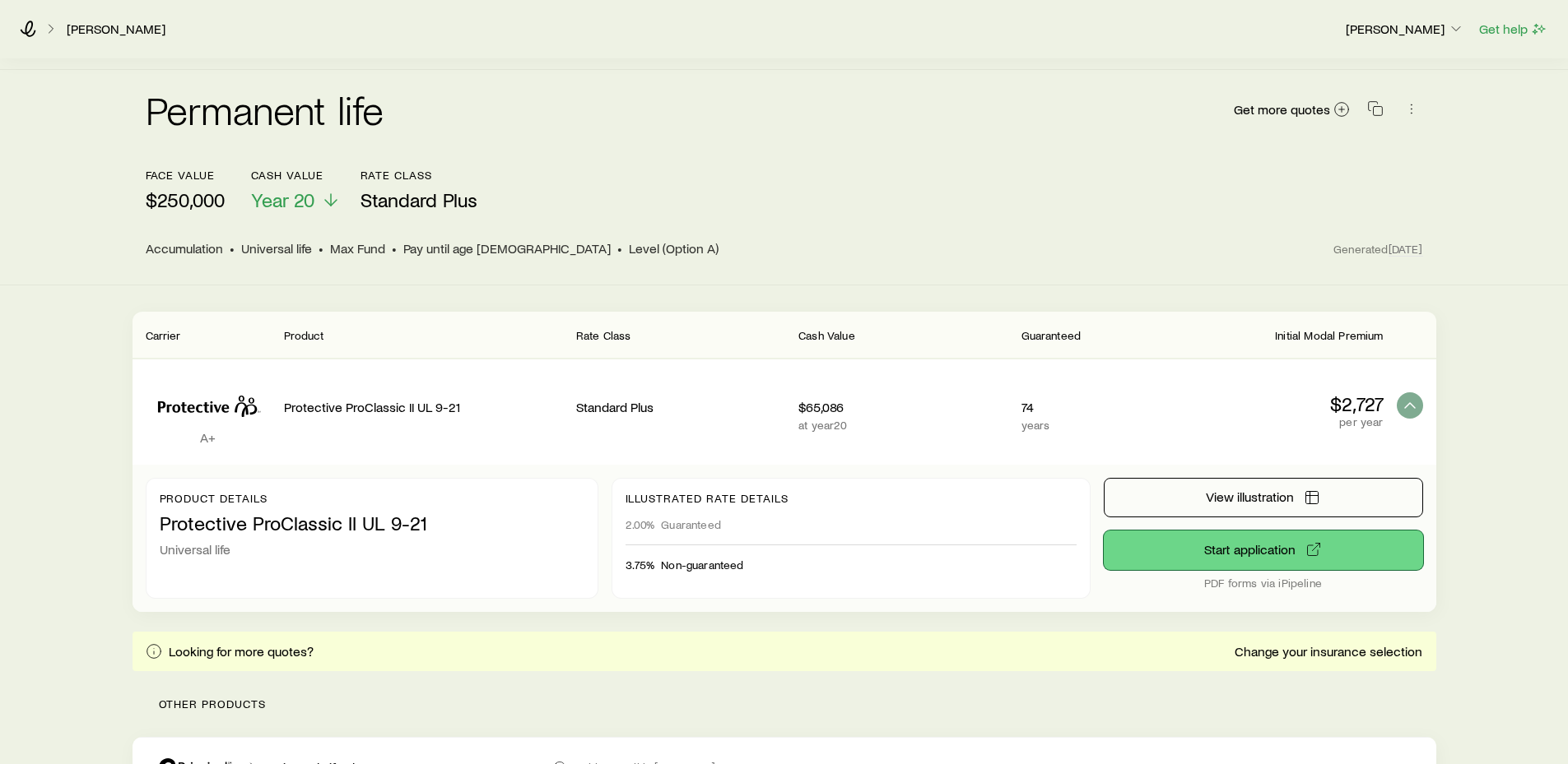
scroll to position [164, 0]
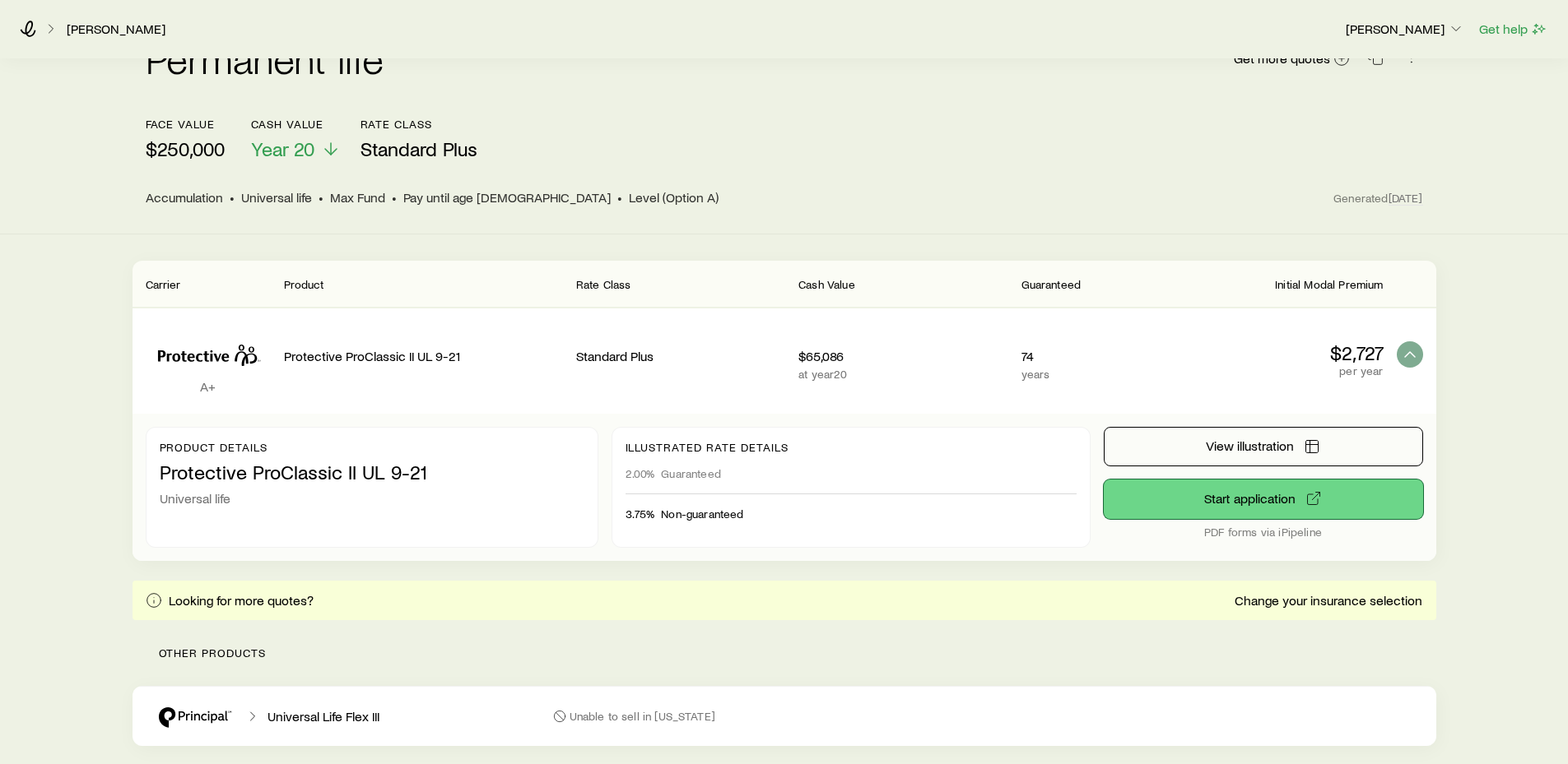
click at [1278, 479] on link "Start application" at bounding box center [1263, 499] width 319 height 39
